Goal: Task Accomplishment & Management: Manage account settings

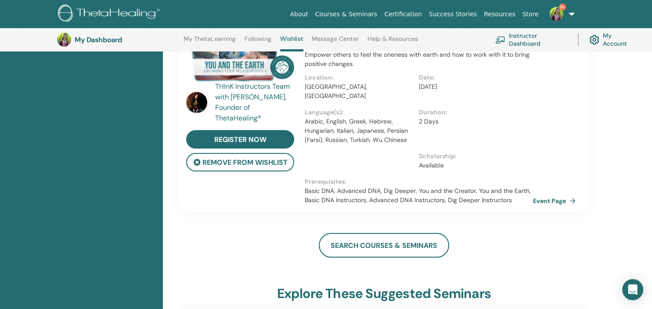
scroll to position [116, 0]
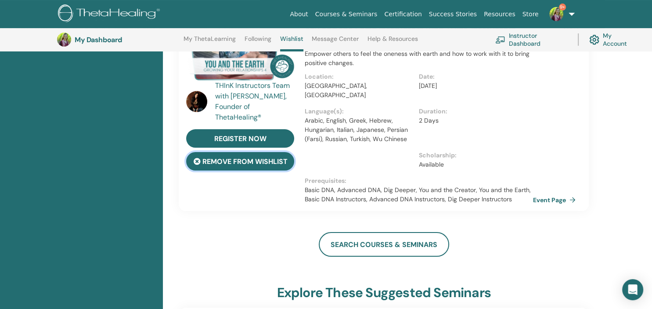
click at [248, 161] on button "remove from wishlist" at bounding box center [240, 161] width 108 height 18
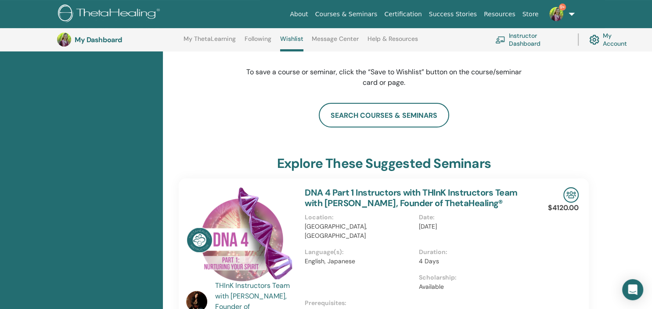
scroll to position [0, 0]
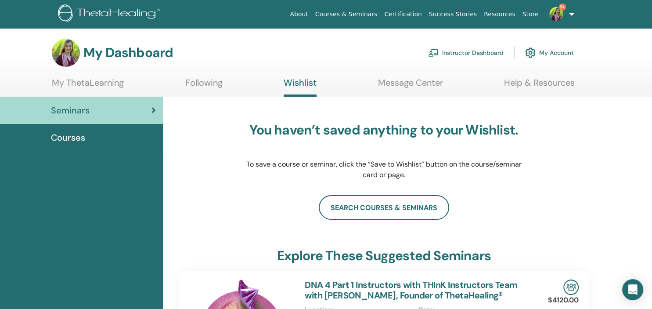
click at [465, 54] on link "Instructor Dashboard" at bounding box center [466, 52] width 76 height 19
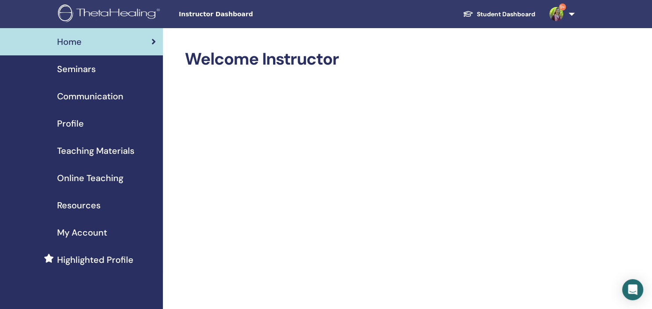
click at [70, 66] on span "Seminars" at bounding box center [76, 68] width 39 height 13
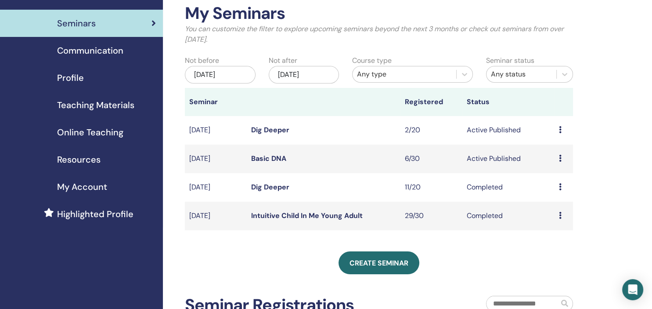
scroll to position [46, 0]
click at [259, 158] on link "Basic DNA" at bounding box center [268, 157] width 35 height 9
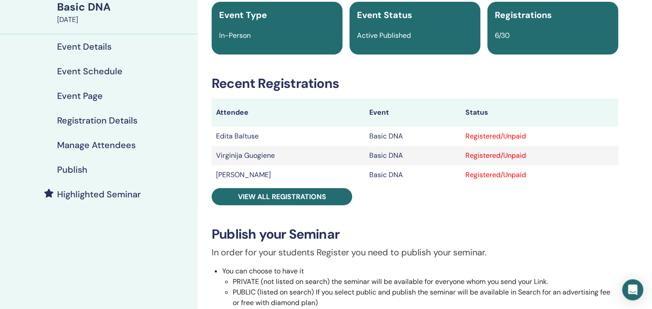
scroll to position [93, 0]
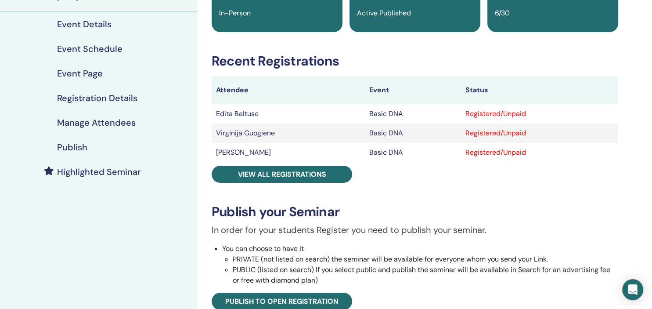
click at [109, 123] on h4 "Manage Attendees" at bounding box center [96, 122] width 79 height 11
